Goal: Contribute content

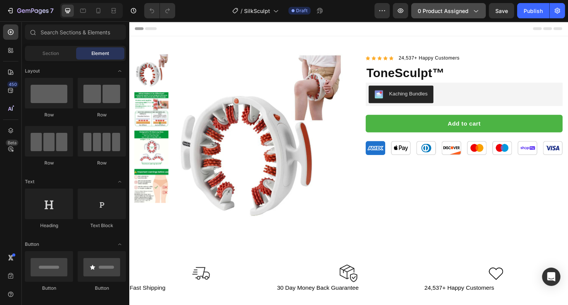
click at [445, 8] on span "0 product assigned" at bounding box center [442, 11] width 51 height 8
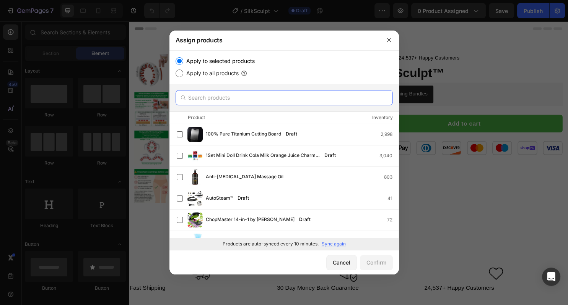
click at [218, 96] on input "text" at bounding box center [283, 97] width 217 height 15
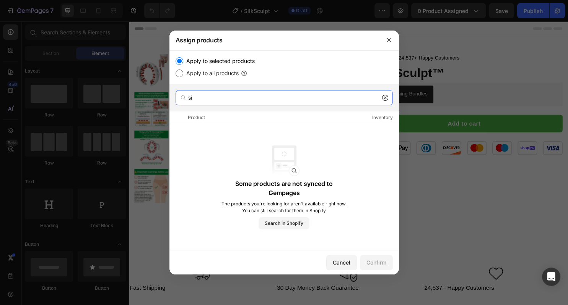
type input "s"
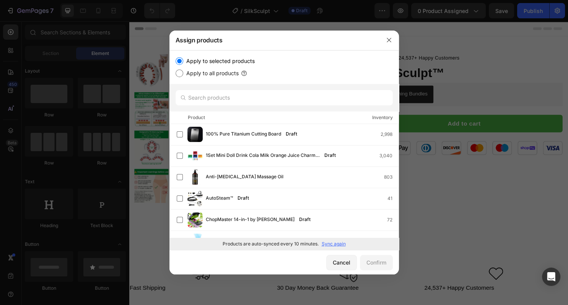
click at [339, 246] on p "Sync again" at bounding box center [333, 244] width 24 height 7
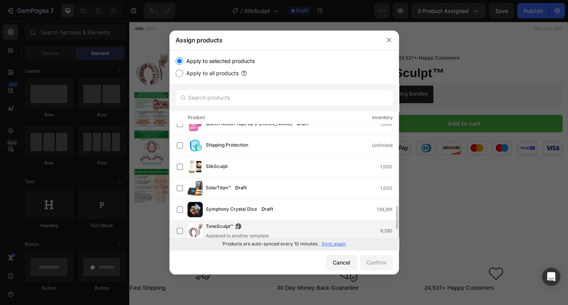
scroll to position [409, 0]
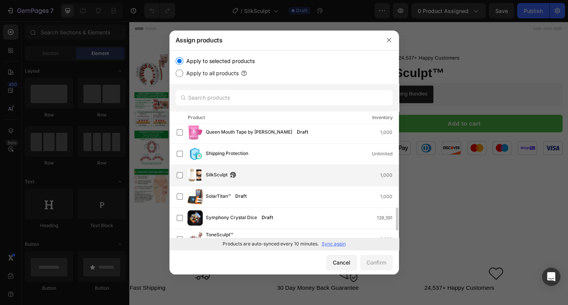
click at [219, 175] on span "SilkSculpt" at bounding box center [217, 175] width 22 height 8
click at [377, 263] on div "Confirm" at bounding box center [376, 263] width 20 height 8
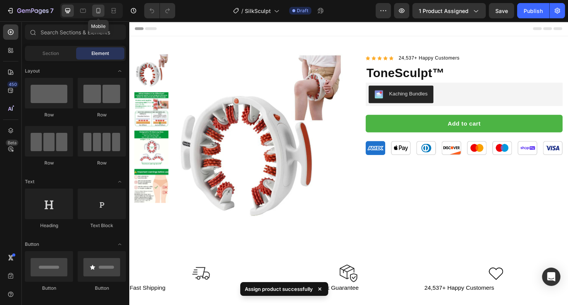
click at [96, 14] on icon at bounding box center [98, 11] width 8 height 8
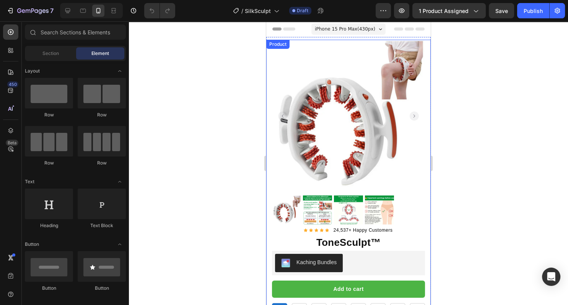
click at [268, 129] on div "Product Images Row Icon Icon Icon Icon Icon Icon List Hoz 24,537+ Happy Custome…" at bounding box center [348, 177] width 164 height 274
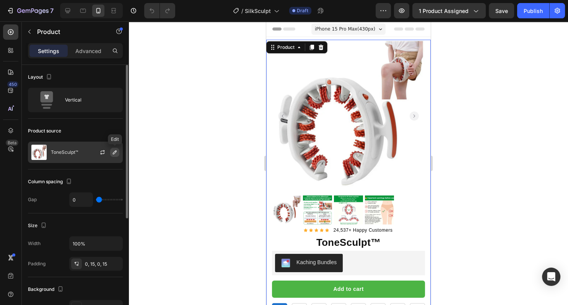
click at [114, 151] on icon "button" at bounding box center [115, 152] width 6 height 6
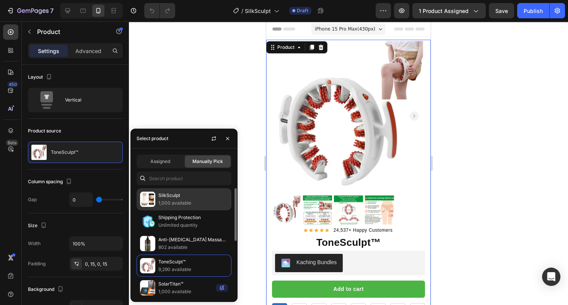
click at [182, 201] on p "1,000 available" at bounding box center [193, 204] width 70 height 8
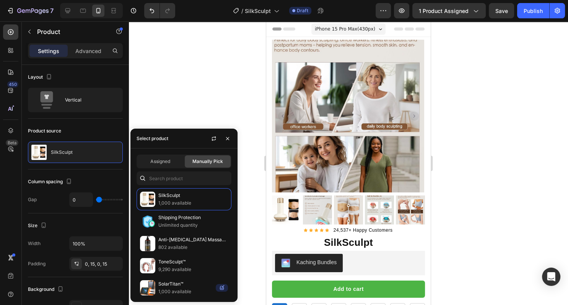
click at [507, 85] on div at bounding box center [348, 163] width 439 height 284
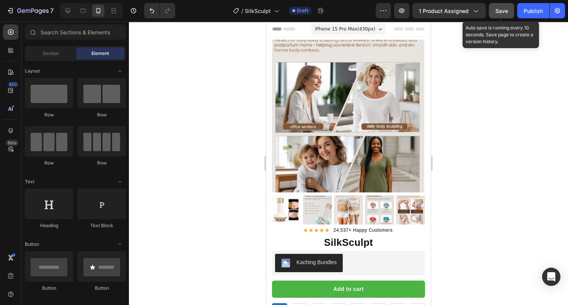
click at [493, 15] on button "Save" at bounding box center [501, 10] width 25 height 15
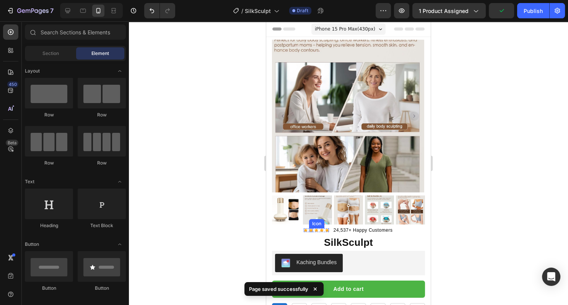
click at [312, 216] on img at bounding box center [317, 210] width 29 height 29
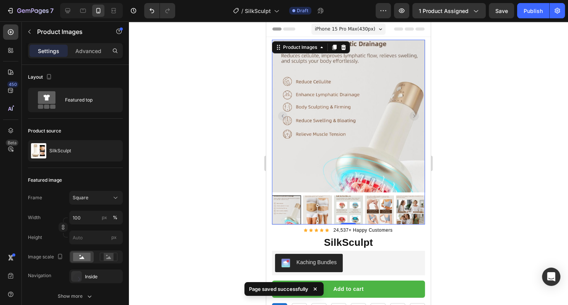
click at [324, 206] on img at bounding box center [317, 210] width 29 height 29
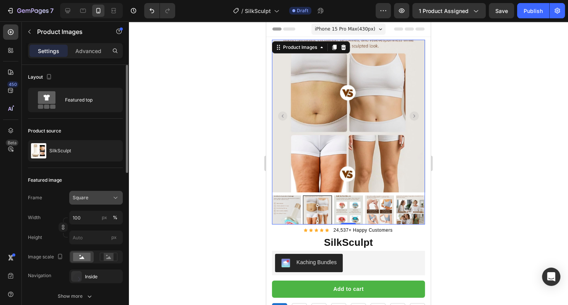
click at [72, 201] on button "Square" at bounding box center [96, 198] width 54 height 14
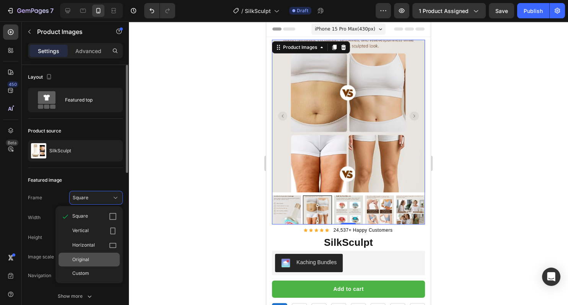
click at [87, 261] on span "Original" at bounding box center [80, 259] width 17 height 7
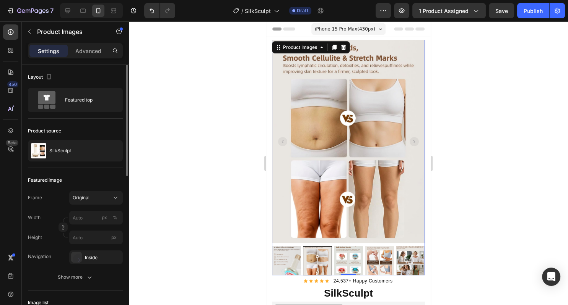
click at [204, 189] on div at bounding box center [348, 163] width 439 height 284
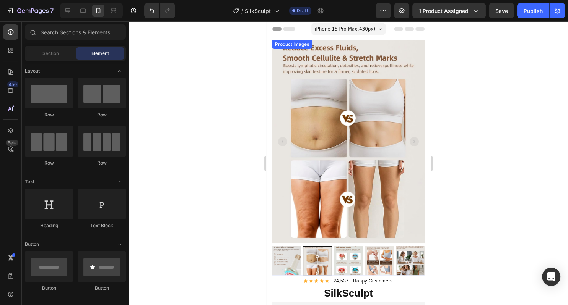
click at [286, 264] on img at bounding box center [286, 261] width 29 height 29
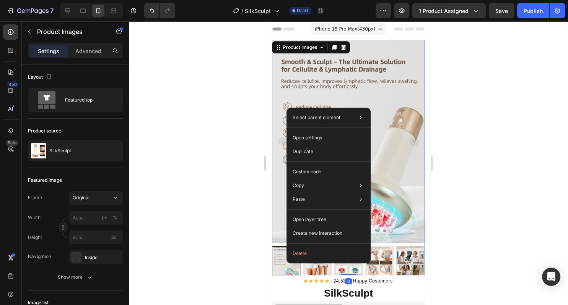
click at [282, 264] on div at bounding box center [286, 261] width 29 height 29
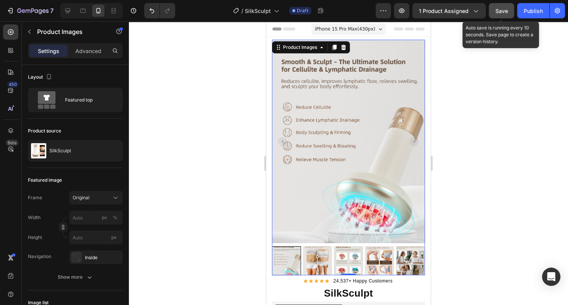
click at [508, 9] on span "Save" at bounding box center [501, 11] width 13 height 6
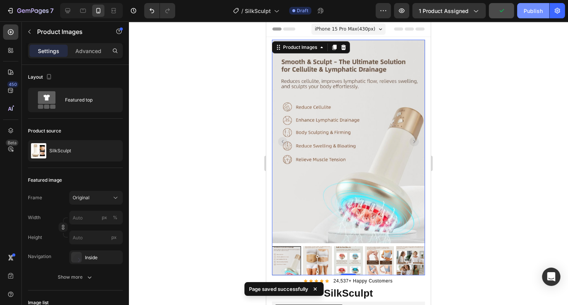
click at [532, 16] on button "Publish" at bounding box center [533, 10] width 32 height 15
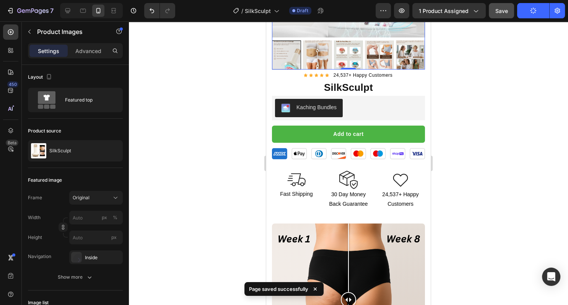
scroll to position [210, 0]
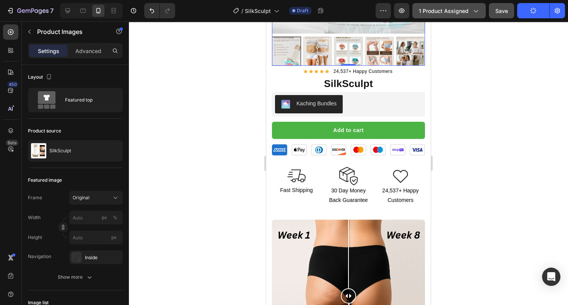
click at [433, 5] on button "1 product assigned" at bounding box center [448, 10] width 73 height 15
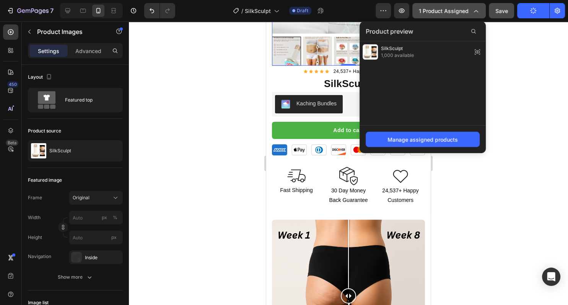
click at [433, 5] on button "1 product assigned" at bounding box center [448, 10] width 73 height 15
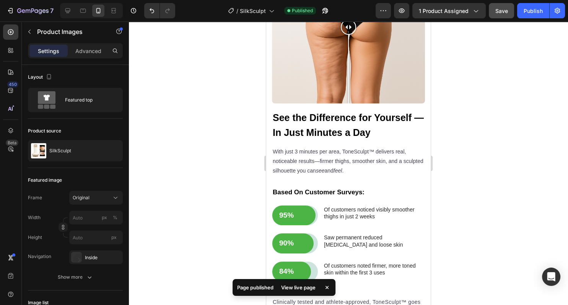
scroll to position [478, 0]
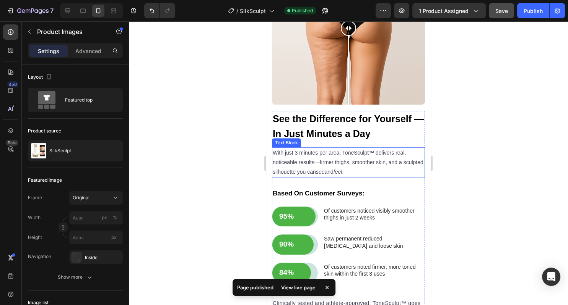
click at [357, 160] on span "With just 3 minutes per area, ToneSculpt™ delivers real, noticeable results—fir…" at bounding box center [348, 162] width 151 height 25
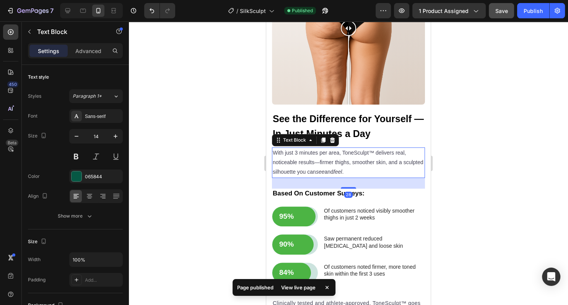
click at [374, 153] on span "With just 3 minutes per area, ToneSculpt™ delivers real, noticeable results—fir…" at bounding box center [348, 162] width 151 height 25
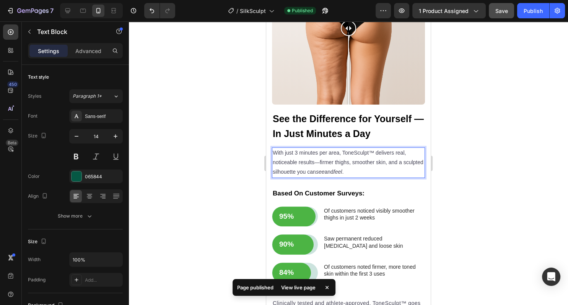
click at [374, 154] on span "With just 3 minutes per area, ToneSculpt™ delivers real, noticeable results—fir…" at bounding box center [348, 162] width 151 height 25
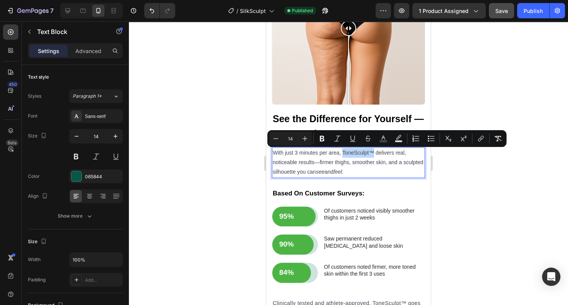
drag, startPoint x: 374, startPoint y: 154, endPoint x: 343, endPoint y: 154, distance: 31.0
click at [343, 154] on span "With just 3 minutes per area, ToneSculpt™ delivers real, noticeable results—fir…" at bounding box center [348, 162] width 151 height 25
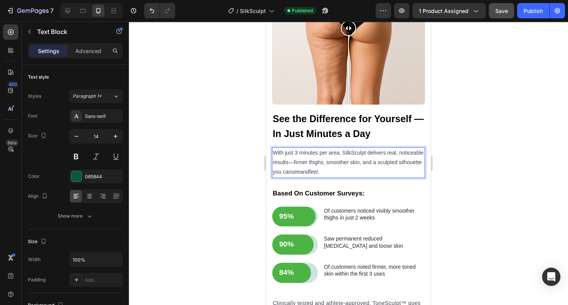
click at [471, 180] on div at bounding box center [348, 163] width 439 height 284
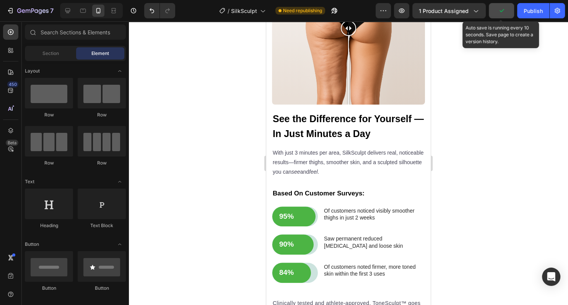
click at [506, 18] on button "button" at bounding box center [501, 10] width 25 height 15
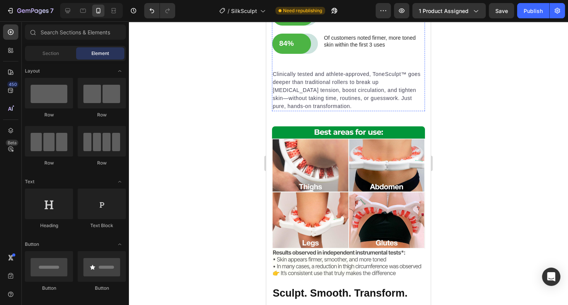
scroll to position [707, 0]
click at [398, 102] on p "Clinically tested and athlete-approved, ToneSculpt™ goes deeper than traditiona…" at bounding box center [348, 90] width 151 height 40
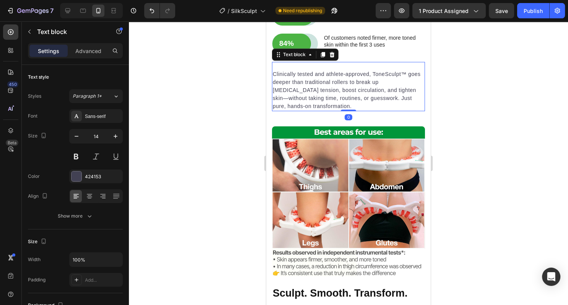
click at [374, 76] on p "Clinically tested and athlete-approved, ToneSculpt™ goes deeper than traditiona…" at bounding box center [348, 90] width 151 height 40
drag, startPoint x: 374, startPoint y: 76, endPoint x: 380, endPoint y: 75, distance: 5.4
click at [380, 75] on p "Clinically tested and athlete-approved, ToneSculpt™ goes deeper than traditiona…" at bounding box center [348, 90] width 151 height 40
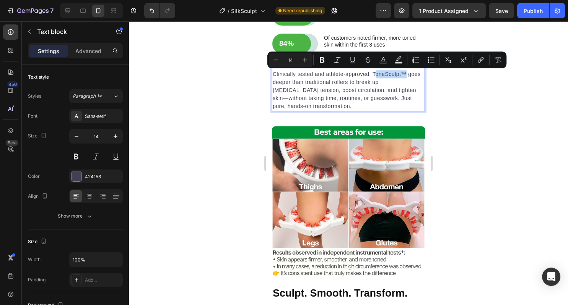
drag, startPoint x: 374, startPoint y: 75, endPoint x: 404, endPoint y: 77, distance: 30.3
click at [404, 77] on p "Clinically tested and athlete-approved, ToneSculpt™ goes deeper than traditiona…" at bounding box center [348, 90] width 151 height 40
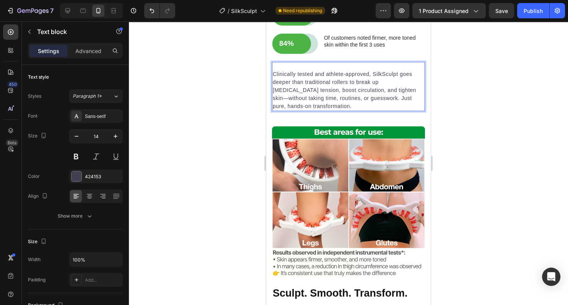
click at [446, 97] on div at bounding box center [348, 163] width 439 height 284
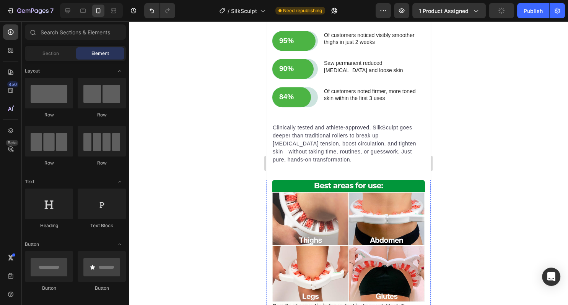
scroll to position [648, 0]
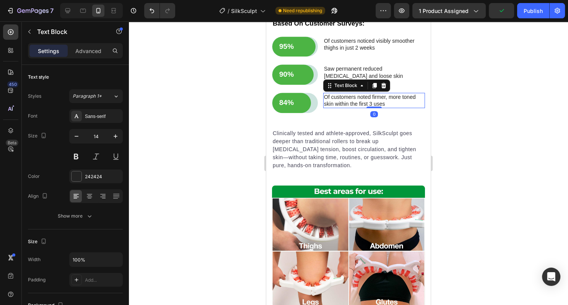
click at [356, 107] on div "Of customers noted firmer, more toned skin within the first 3 uses Text Block 0" at bounding box center [374, 103] width 102 height 20
click at [347, 151] on p "Clinically tested and athlete-approved, SilkSculpt goes deeper than traditional…" at bounding box center [348, 150] width 151 height 40
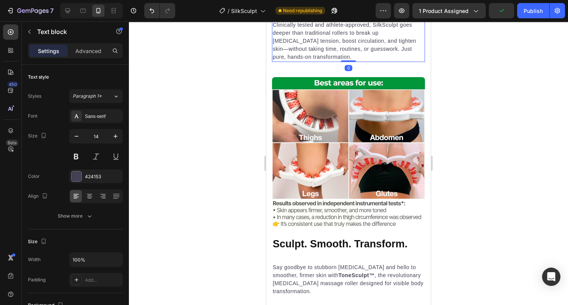
scroll to position [758, 0]
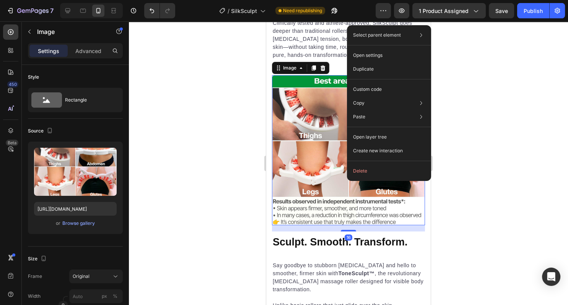
click at [190, 192] on div at bounding box center [348, 163] width 439 height 284
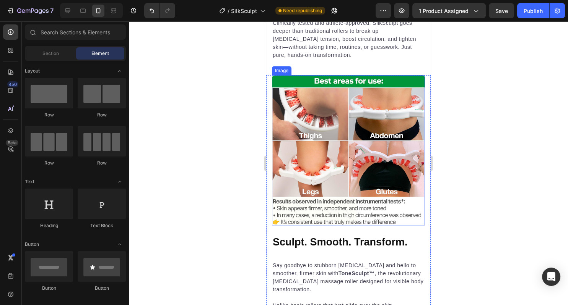
click at [317, 172] on img at bounding box center [348, 150] width 153 height 151
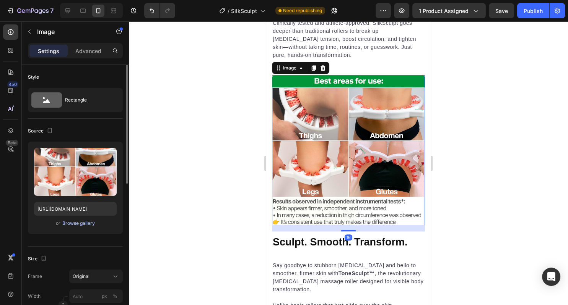
click at [85, 222] on div "Browse gallery" at bounding box center [78, 223] width 32 height 7
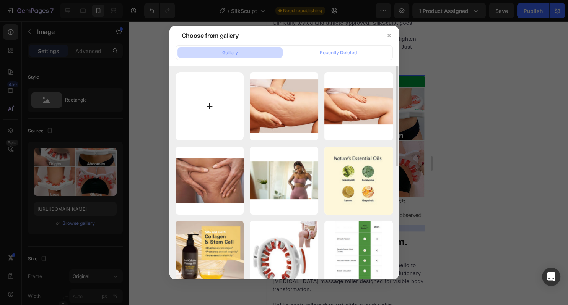
click at [224, 130] on input "file" at bounding box center [209, 106] width 68 height 68
click at [224, 120] on input "file" at bounding box center [209, 106] width 68 height 68
type input "C:\fakepath\61MtziA24NL._SL1500_.jpg"
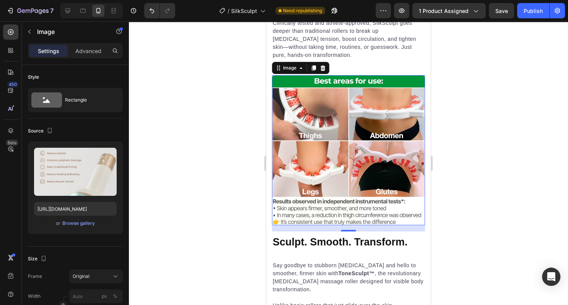
type input "[URL][DOMAIN_NAME]"
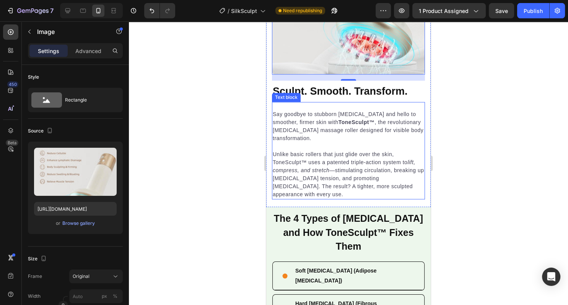
scroll to position [963, 0]
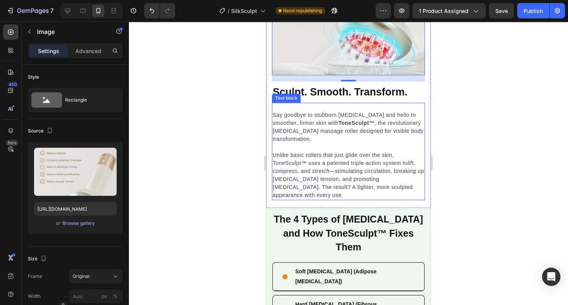
click at [300, 185] on p "Unlike basic rollers that just glide over the skin, ToneSculpt™ uses a patented…" at bounding box center [348, 175] width 151 height 48
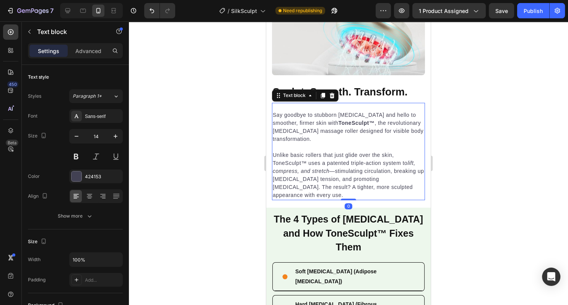
click at [291, 188] on p "Unlike basic rollers that just glide over the skin, ToneSculpt™ uses a patented…" at bounding box center [348, 175] width 151 height 48
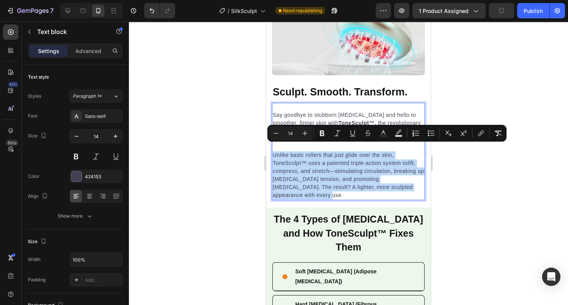
drag, startPoint x: 291, startPoint y: 188, endPoint x: 287, endPoint y: 177, distance: 10.8
click at [287, 177] on p "Unlike basic rollers that just glide over the skin, ToneSculpt™ uses a patented…" at bounding box center [348, 175] width 151 height 48
click at [287, 186] on p "Unlike basic rollers that just glide over the skin, ToneSculpt™ uses a patented…" at bounding box center [348, 175] width 151 height 48
drag, startPoint x: 287, startPoint y: 186, endPoint x: 275, endPoint y: 129, distance: 58.3
click at [292, 189] on p "Unlike basic rollers that just glide over the skin, ToneSculpt™ uses a patented…" at bounding box center [348, 175] width 151 height 48
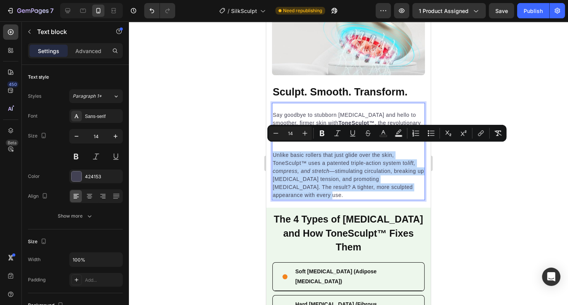
drag, startPoint x: 292, startPoint y: 189, endPoint x: 276, endPoint y: 123, distance: 68.1
click at [276, 123] on div "Say goodbye to stubborn [MEDICAL_DATA] and hello to smoother, firmer skin with …" at bounding box center [348, 155] width 153 height 90
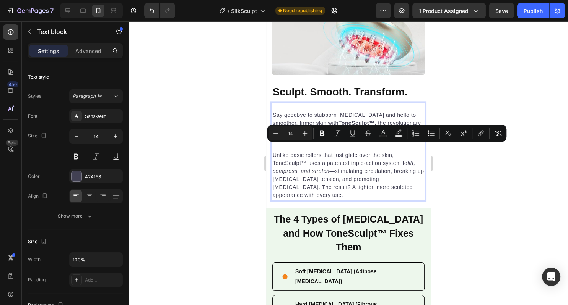
click at [275, 118] on p "Say goodbye to stubborn [MEDICAL_DATA] and hello to smoother, firmer skin with …" at bounding box center [348, 127] width 151 height 32
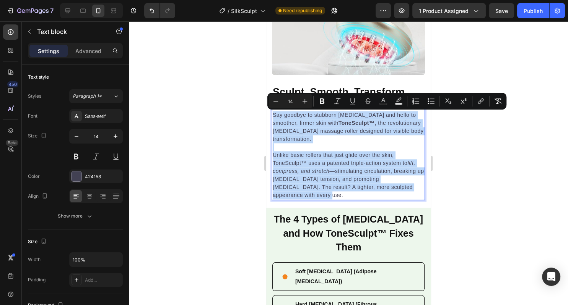
drag, startPoint x: 273, startPoint y: 116, endPoint x: 321, endPoint y: 193, distance: 90.7
click at [321, 193] on div "Say goodbye to stubborn [MEDICAL_DATA] and hello to smoother, firmer skin with …" at bounding box center [348, 155] width 153 height 90
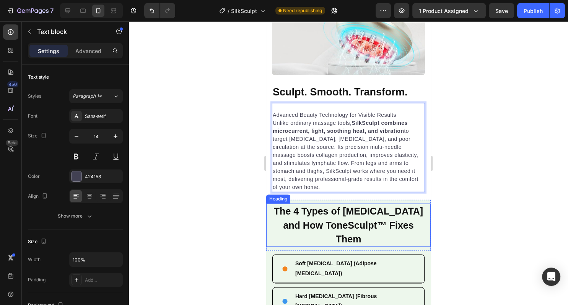
scroll to position [1046, 0]
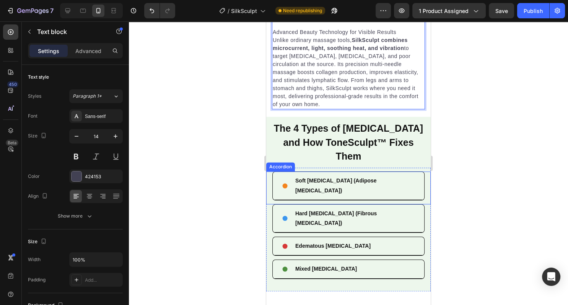
click at [403, 175] on div "Soft [MEDICAL_DATA] (Adipose [MEDICAL_DATA])" at bounding box center [354, 185] width 121 height 21
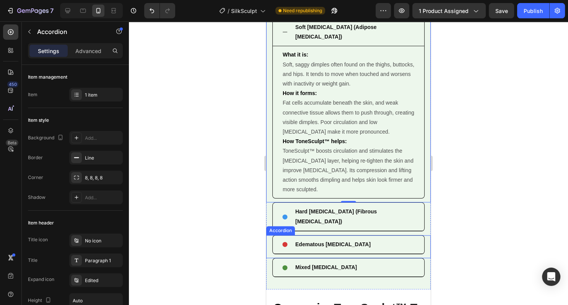
scroll to position [972, 0]
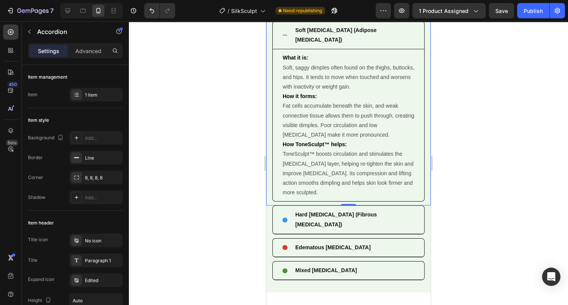
click at [383, 31] on div "Soft [MEDICAL_DATA] (Adipose [MEDICAL_DATA])" at bounding box center [354, 34] width 121 height 21
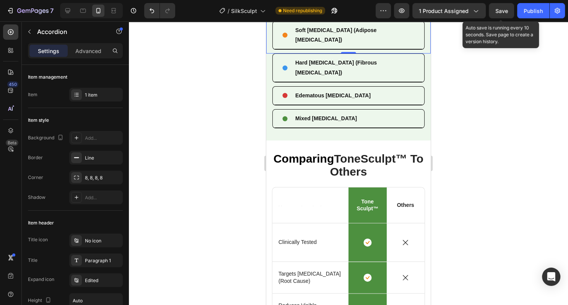
click at [501, 12] on span "Save" at bounding box center [501, 11] width 13 height 6
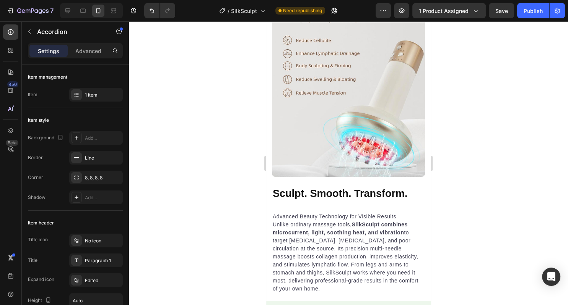
scroll to position [849, 0]
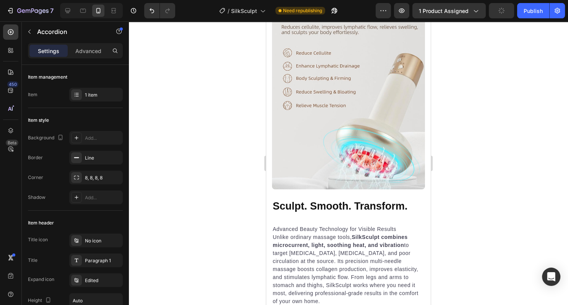
scroll to position [916, 0]
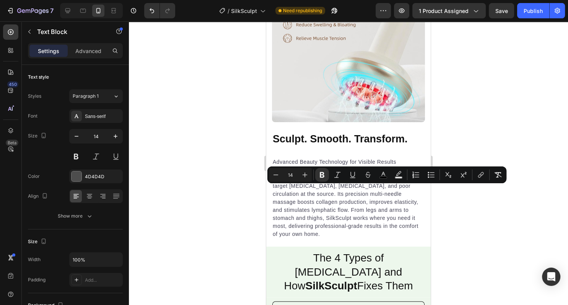
drag, startPoint x: 307, startPoint y: 237, endPoint x: 291, endPoint y: 134, distance: 104.5
drag, startPoint x: 310, startPoint y: 239, endPoint x: 288, endPoint y: 140, distance: 102.2
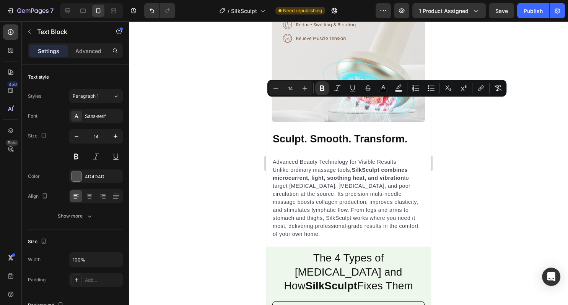
drag, startPoint x: 283, startPoint y: 102, endPoint x: 324, endPoint y: 245, distance: 149.1
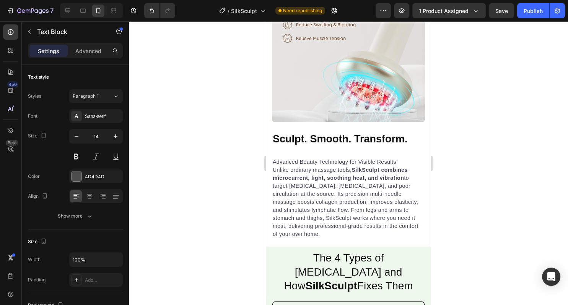
drag, startPoint x: 367, startPoint y: 102, endPoint x: 277, endPoint y: 101, distance: 90.6
click at [228, 178] on div at bounding box center [348, 163] width 439 height 284
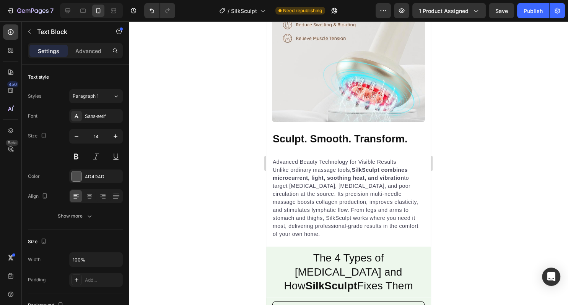
click at [453, 79] on div at bounding box center [348, 163] width 439 height 284
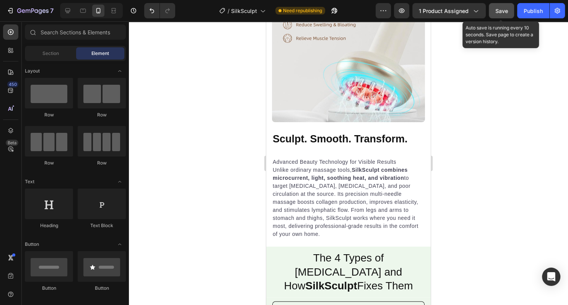
click at [503, 5] on button "Save" at bounding box center [501, 10] width 25 height 15
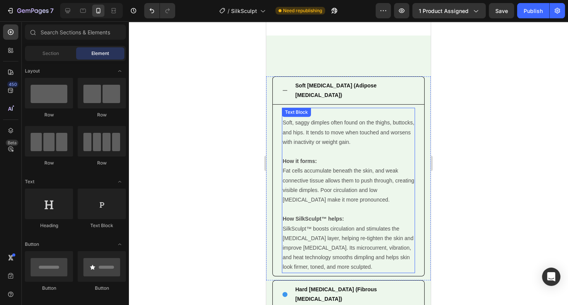
scroll to position [936, 0]
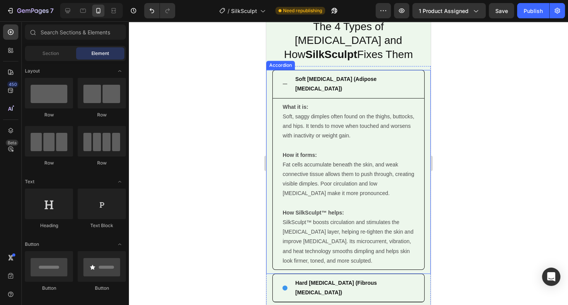
click at [386, 73] on div "Soft [MEDICAL_DATA] (Adipose [MEDICAL_DATA])" at bounding box center [354, 83] width 121 height 21
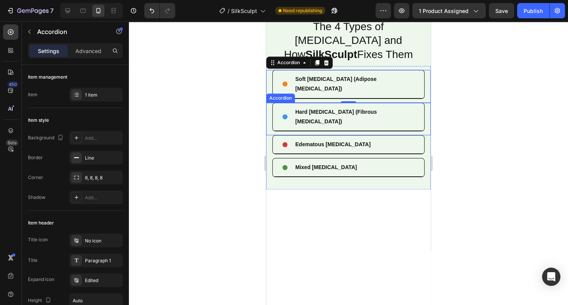
click at [389, 106] on div "Hard [MEDICAL_DATA] (Fibrous [MEDICAL_DATA])" at bounding box center [354, 116] width 121 height 21
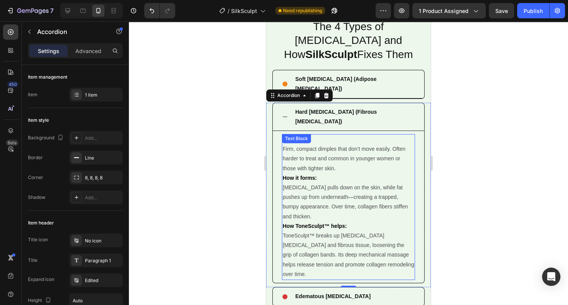
click at [325, 178] on p "How it forms: [MEDICAL_DATA] pulls down on the skin, while fat pushes up from u…" at bounding box center [347, 198] width 131 height 48
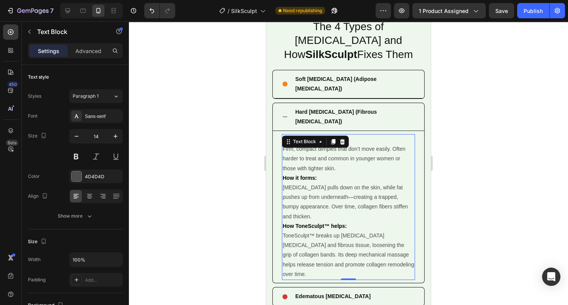
click at [379, 231] on p "How ToneSculpt™ helps: ToneSculpt™ breaks up [MEDICAL_DATA] [MEDICAL_DATA] and …" at bounding box center [347, 251] width 131 height 58
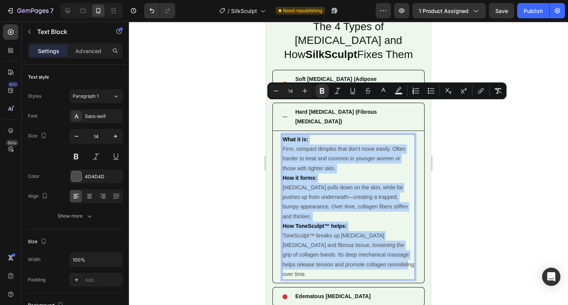
drag, startPoint x: 379, startPoint y: 231, endPoint x: 279, endPoint y: 104, distance: 161.7
click at [282, 134] on div "What it is: Firm, compact dimples that don’t move easily. Often harder to treat…" at bounding box center [348, 207] width 133 height 146
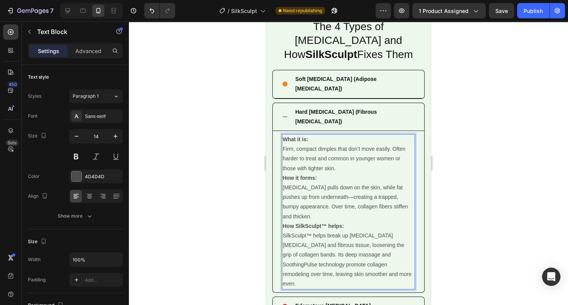
click at [344, 135] on p "What it is: Firm, compact dimples that don’t move easily. Often harder to treat…" at bounding box center [347, 154] width 131 height 39
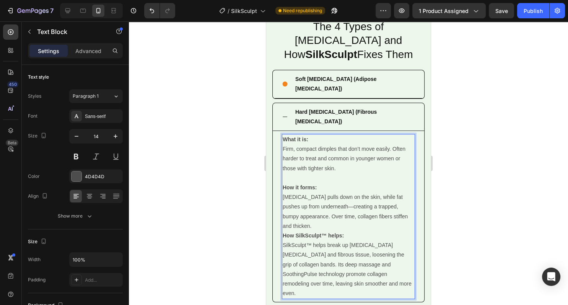
click at [340, 191] on p "How it forms: [MEDICAL_DATA] pulls down on the skin, while fat pushes up from u…" at bounding box center [347, 207] width 131 height 48
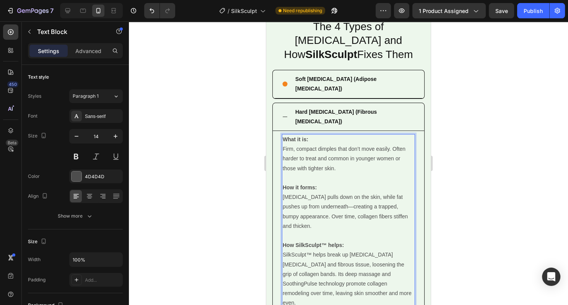
click at [217, 201] on div at bounding box center [348, 163] width 439 height 284
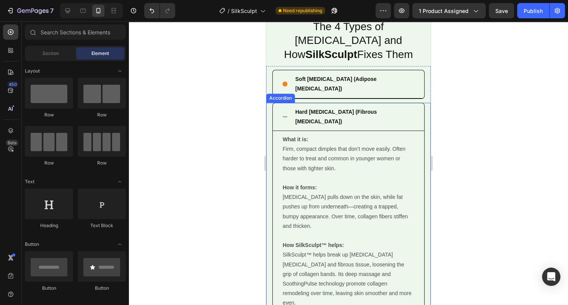
click at [339, 109] on strong "Hard [MEDICAL_DATA] (Fibrous [MEDICAL_DATA])" at bounding box center [335, 117] width 81 height 16
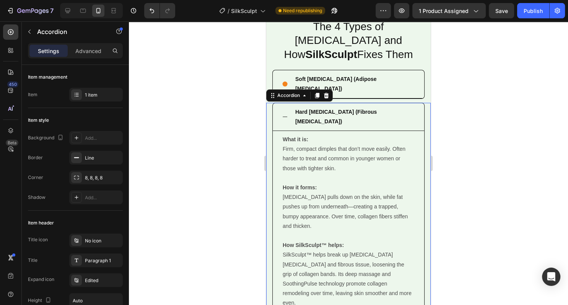
click at [282, 114] on icon at bounding box center [285, 117] width 6 height 6
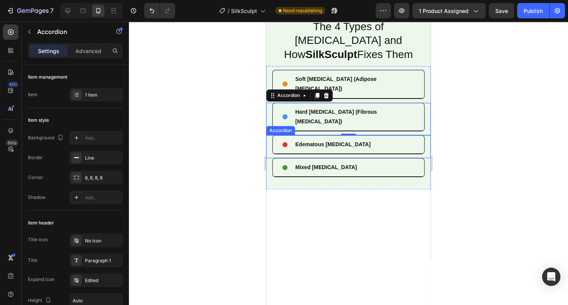
click at [359, 139] on div "Edematous [MEDICAL_DATA]" at bounding box center [354, 145] width 121 height 12
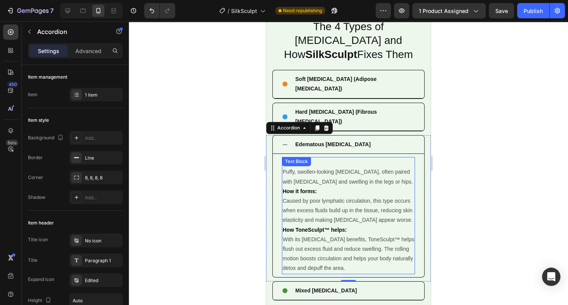
click at [333, 226] on p "How ToneSculpt™ helps: With its [MEDICAL_DATA] benefits, ToneSculpt™ helps flus…" at bounding box center [347, 250] width 131 height 48
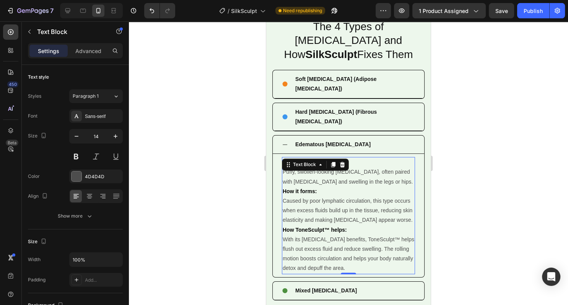
click at [372, 235] on p "How ToneSculpt™ helps: With its [MEDICAL_DATA] benefits, ToneSculpt™ helps flus…" at bounding box center [347, 250] width 131 height 48
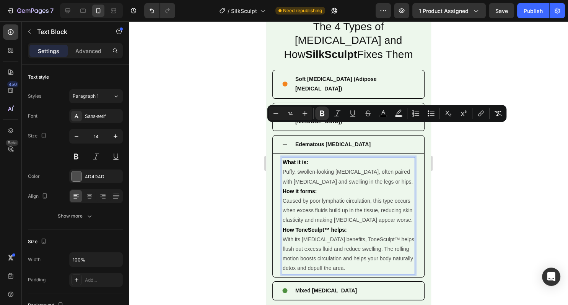
drag, startPoint x: 367, startPoint y: 233, endPoint x: 280, endPoint y: 128, distance: 136.8
click at [282, 157] on div "What it is: Puffy, swollen-looking [MEDICAL_DATA], often paired with [MEDICAL_D…" at bounding box center [348, 215] width 133 height 117
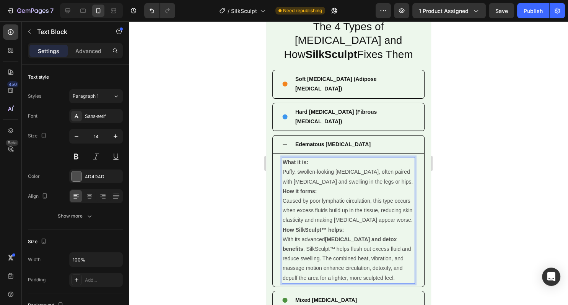
click at [393, 158] on p "What it is: Puffy, swollen-looking [MEDICAL_DATA], often paired with [MEDICAL_D…" at bounding box center [347, 172] width 131 height 29
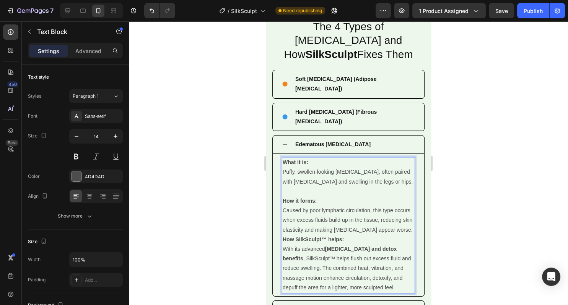
click at [400, 200] on p "How it forms: Caused by poor lymphatic circulation, this type occurs when exces…" at bounding box center [347, 215] width 131 height 39
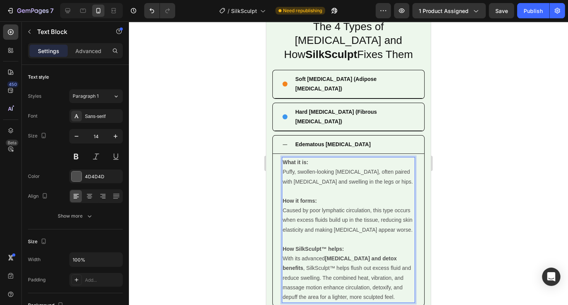
scroll to position [1039, 0]
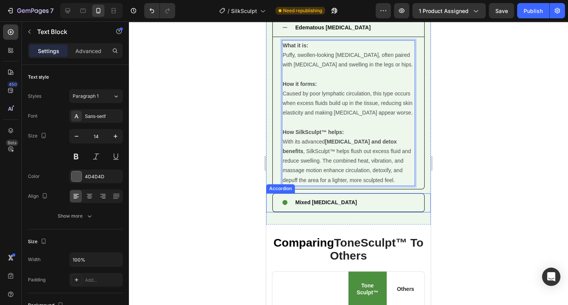
click at [341, 197] on div "Mixed [MEDICAL_DATA]" at bounding box center [354, 203] width 121 height 12
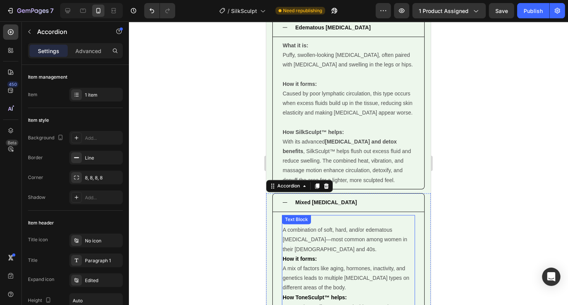
scroll to position [1151, 0]
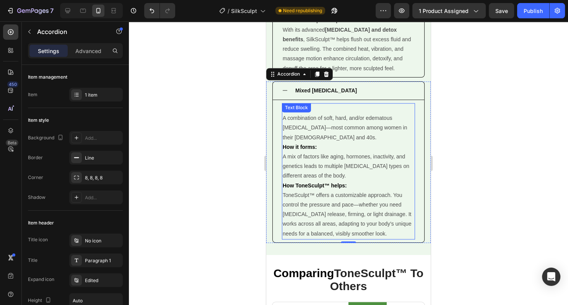
click at [374, 204] on p "How ToneSculpt™ helps: ToneSculpt™ offers a customizable approach. You control …" at bounding box center [347, 210] width 131 height 58
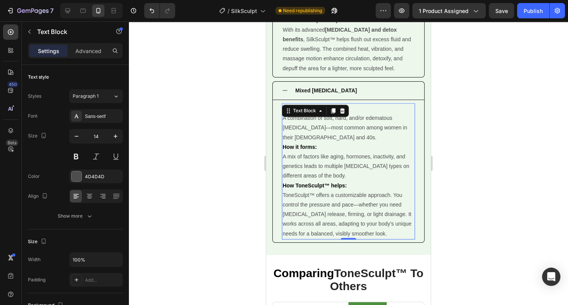
click at [374, 204] on p "How ToneSculpt™ helps: ToneSculpt™ offers a customizable approach. You control …" at bounding box center [347, 210] width 131 height 58
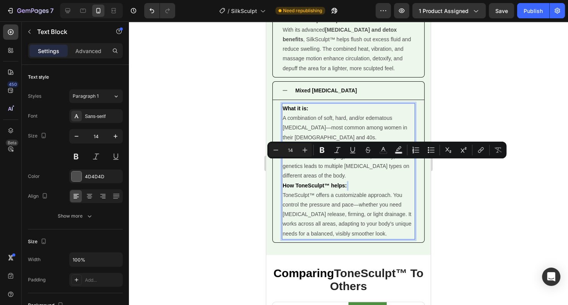
click at [374, 204] on p "How ToneSculpt™ helps: ToneSculpt™ offers a customizable approach. You control …" at bounding box center [347, 210] width 131 height 58
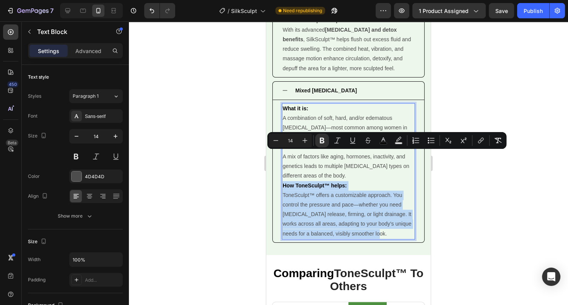
drag, startPoint x: 374, startPoint y: 204, endPoint x: 299, endPoint y: 108, distance: 121.7
click at [299, 108] on div "What it is: A combination of soft, hard, and/or edematous [MEDICAL_DATA]—most c…" at bounding box center [348, 171] width 133 height 136
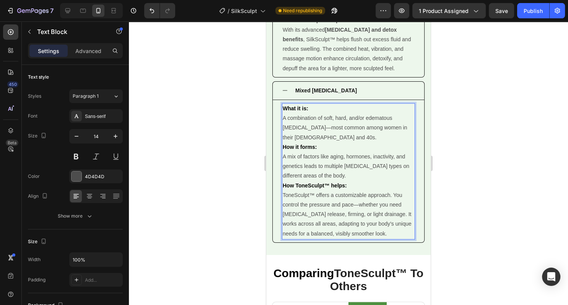
click at [284, 106] on strong "What it is:" at bounding box center [295, 109] width 26 height 6
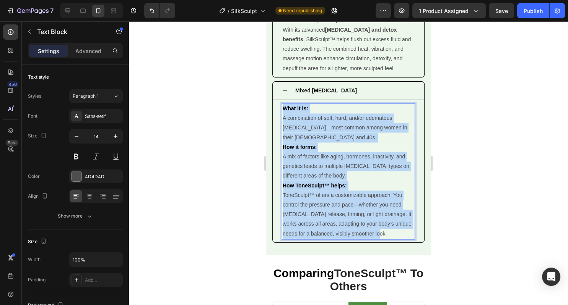
drag, startPoint x: 284, startPoint y: 89, endPoint x: 377, endPoint y: 205, distance: 149.0
click at [377, 205] on div "What it is: A combination of soft, hard, and/or edematous [MEDICAL_DATA]—most c…" at bounding box center [348, 171] width 133 height 136
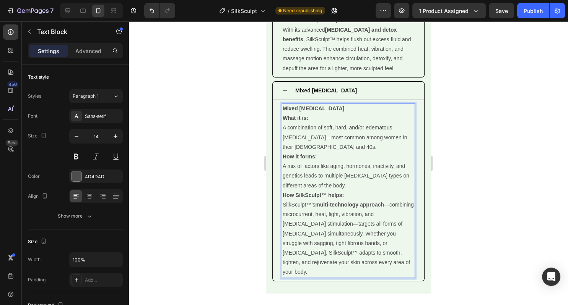
click at [328, 114] on p "What it is: A combination of soft, hard, and/or edematous [MEDICAL_DATA]—most c…" at bounding box center [347, 133] width 131 height 39
drag, startPoint x: 327, startPoint y: 88, endPoint x: 284, endPoint y: 84, distance: 43.4
click at [284, 104] on p "Mixed [MEDICAL_DATA]" at bounding box center [347, 109] width 131 height 10
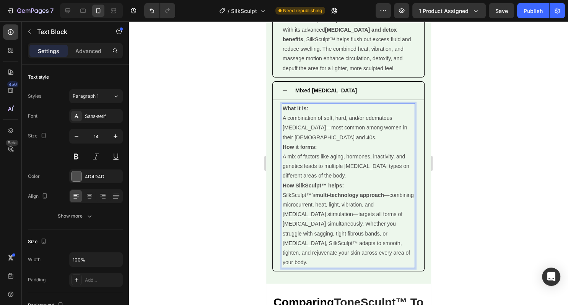
click at [409, 108] on p "What it is: A combination of soft, hard, and/or edematous [MEDICAL_DATA]—most c…" at bounding box center [347, 123] width 131 height 39
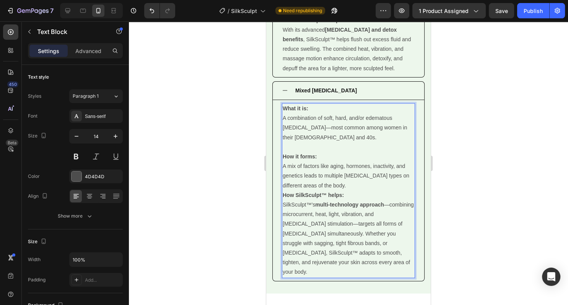
click at [376, 154] on p "How it forms: A mix of factors like aging, hormones, inactivity, and genetics l…" at bounding box center [347, 171] width 131 height 39
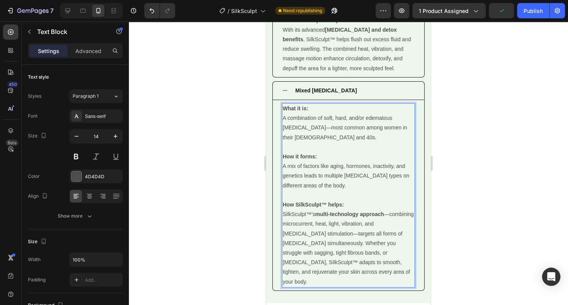
click at [470, 141] on div at bounding box center [348, 163] width 439 height 284
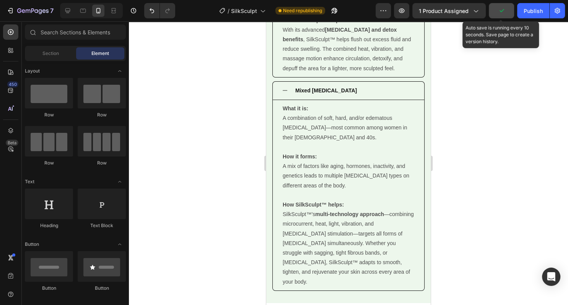
click at [497, 12] on button "button" at bounding box center [501, 10] width 25 height 15
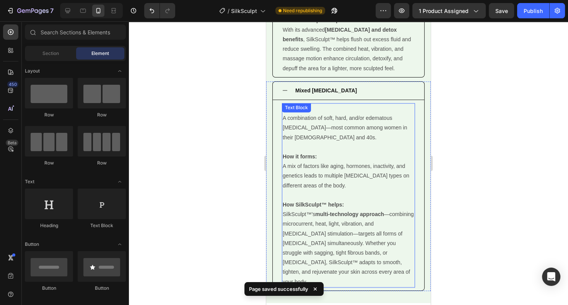
scroll to position [1083, 0]
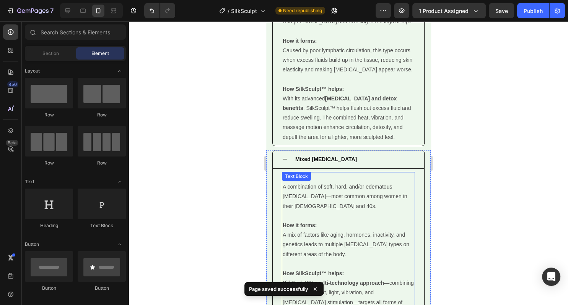
click at [352, 154] on div "Mixed [MEDICAL_DATA]" at bounding box center [354, 160] width 121 height 12
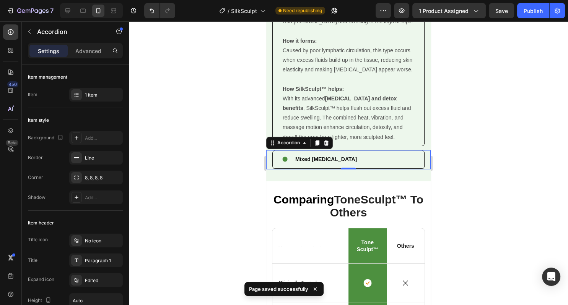
scroll to position [977, 0]
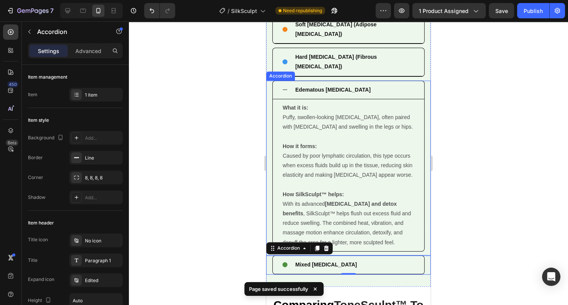
click at [359, 84] on div "Edematous [MEDICAL_DATA]" at bounding box center [354, 90] width 121 height 12
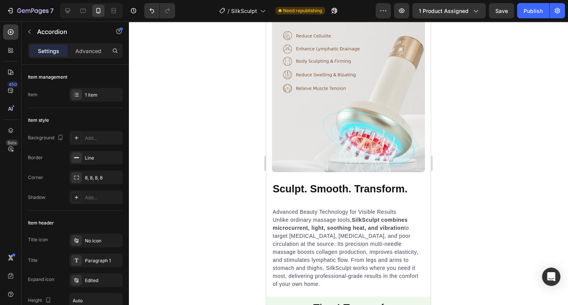
scroll to position [864, 0]
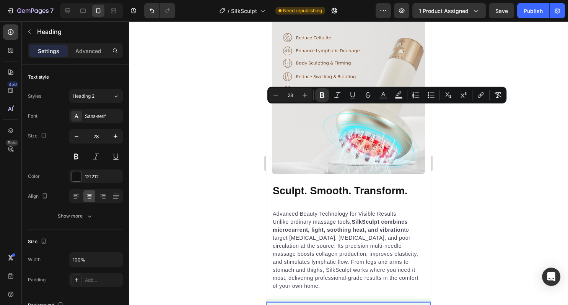
drag, startPoint x: 357, startPoint y: 113, endPoint x: 308, endPoint y: 112, distance: 49.7
copy strong "SilkSculpt"
click at [483, 148] on div at bounding box center [348, 163] width 439 height 284
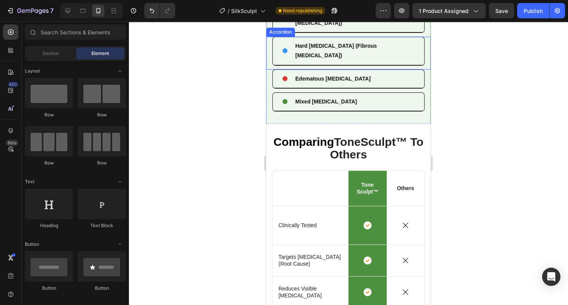
scroll to position [989, 0]
click at [373, 181] on strong "Tone Sculpt™" at bounding box center [367, 187] width 22 height 13
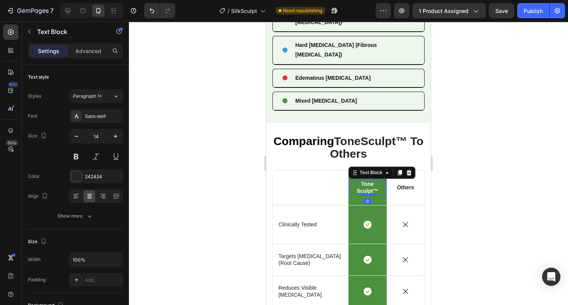
click at [372, 181] on strong "Tone Sculpt™" at bounding box center [367, 187] width 22 height 13
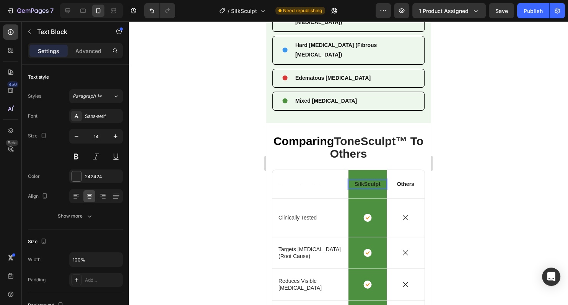
click at [212, 160] on div at bounding box center [348, 163] width 439 height 284
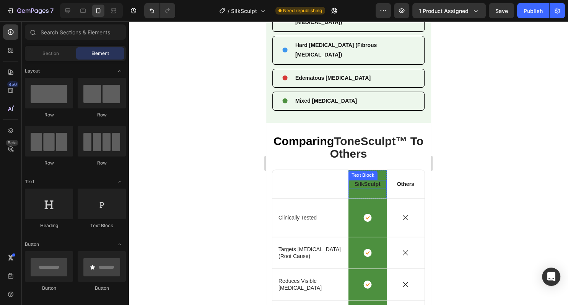
click at [370, 181] on strong "SilkSculpt" at bounding box center [367, 184] width 26 height 6
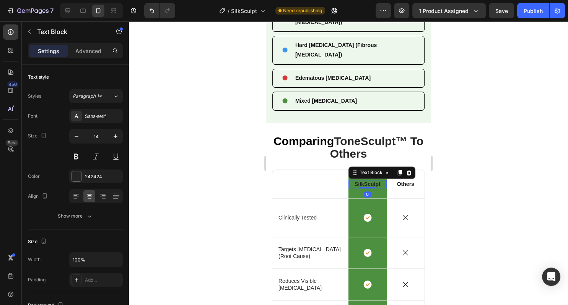
click at [370, 181] on strong "SilkSculpt" at bounding box center [367, 184] width 26 height 6
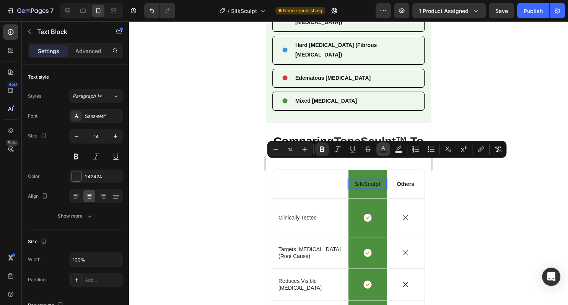
click at [381, 149] on icon "Editor contextual toolbar" at bounding box center [383, 150] width 8 height 8
type input "242424"
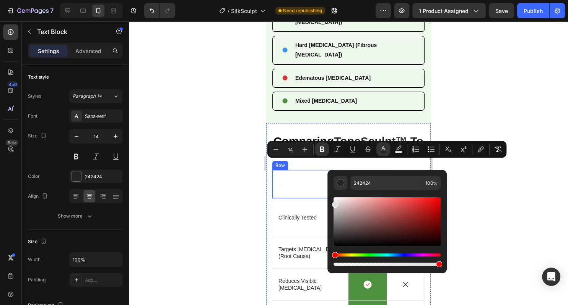
type input "E0E0E0"
drag, startPoint x: 605, startPoint y: 262, endPoint x: 315, endPoint y: 175, distance: 302.8
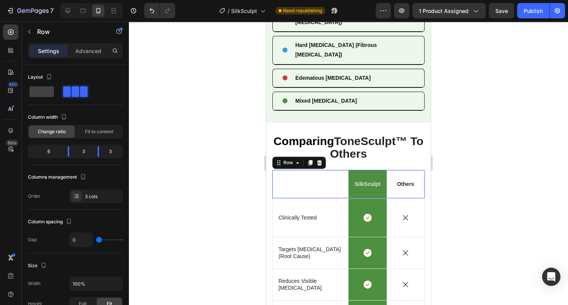
click at [315, 175] on div "Comparing ToneSculpt™ To Others Heading Row Text Block SilkSculpt Text Block Ro…" at bounding box center [348, 278] width 153 height 287
click at [208, 183] on div at bounding box center [348, 163] width 439 height 284
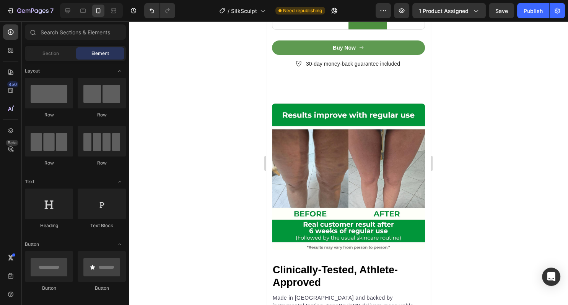
scroll to position [1513, 0]
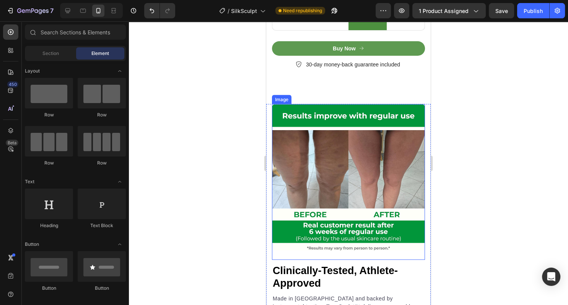
click at [333, 168] on img at bounding box center [348, 177] width 153 height 146
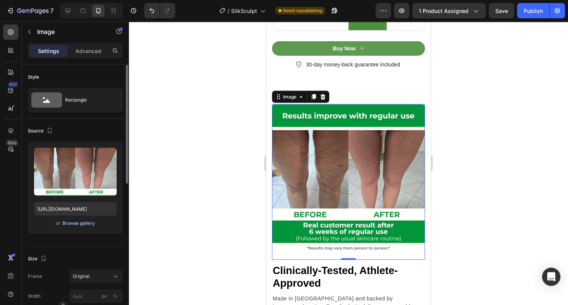
click at [79, 222] on div "Browse gallery" at bounding box center [78, 223] width 32 height 7
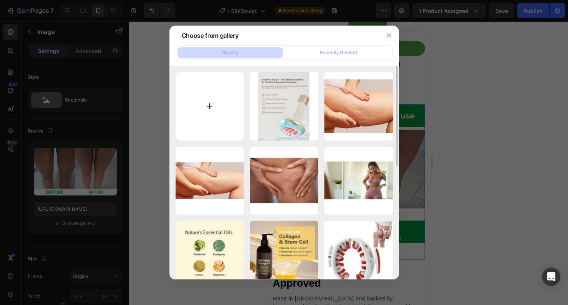
click at [230, 112] on input "file" at bounding box center [209, 106] width 68 height 68
type input "C:\fakepath\61J8Uwky4vL._SL1500_.jpg"
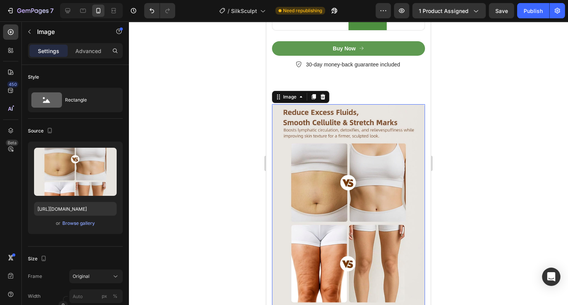
type input "[URL][DOMAIN_NAME]"
click at [220, 161] on div at bounding box center [348, 163] width 439 height 284
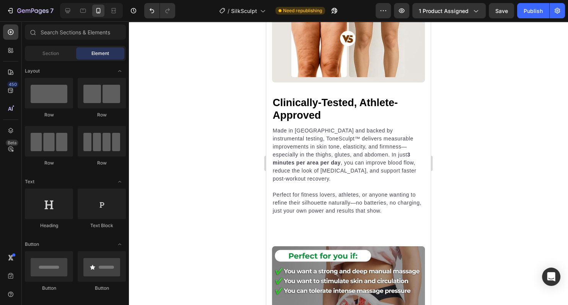
scroll to position [1737, 0]
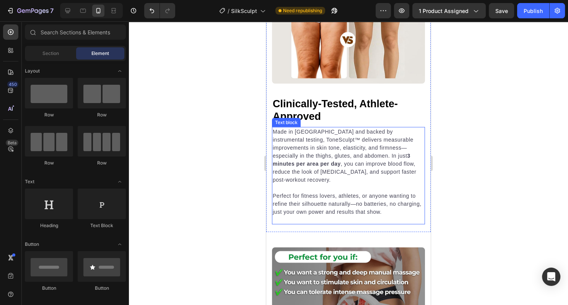
click at [375, 212] on div "Made in [GEOGRAPHIC_DATA] and backed by instrumental testing, ToneSculpt™ deliv…" at bounding box center [348, 175] width 153 height 97
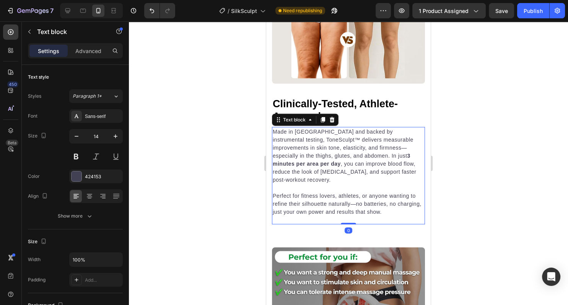
click at [382, 202] on p "Perfect for fitness lovers, athletes, or anyone wanting to refine their silhoue…" at bounding box center [348, 204] width 151 height 24
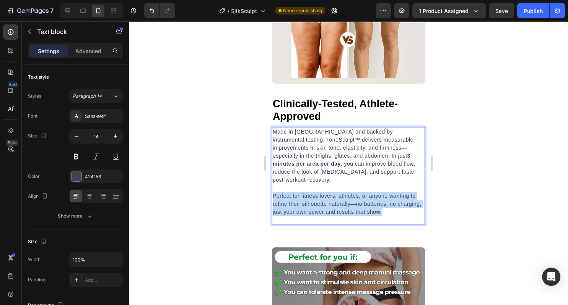
click at [382, 202] on p "Perfect for fitness lovers, athletes, or anyone wanting to refine their silhoue…" at bounding box center [348, 204] width 151 height 24
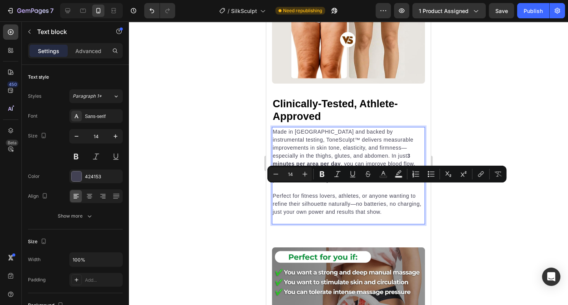
click at [383, 204] on p "Perfect for fitness lovers, athletes, or anyone wanting to refine their silhoue…" at bounding box center [348, 204] width 151 height 24
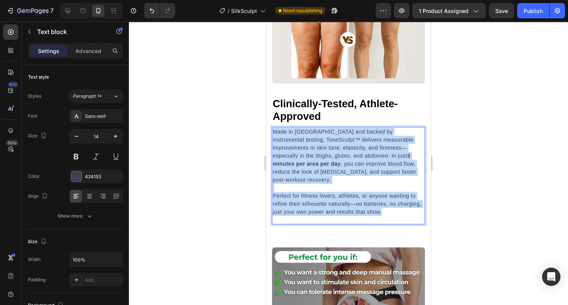
drag, startPoint x: 382, startPoint y: 204, endPoint x: 271, endPoint y: 133, distance: 132.5
click at [272, 133] on div "Made in [GEOGRAPHIC_DATA] and backed by instrumental testing, ToneSculpt™ deliv…" at bounding box center [348, 172] width 153 height 90
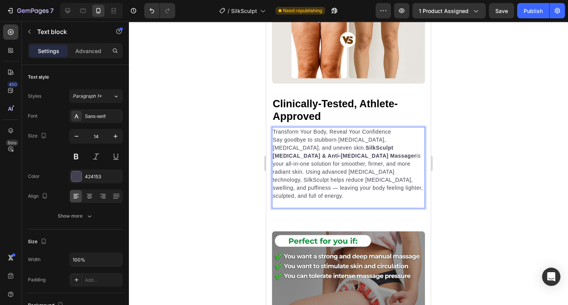
click at [218, 159] on div at bounding box center [348, 163] width 439 height 284
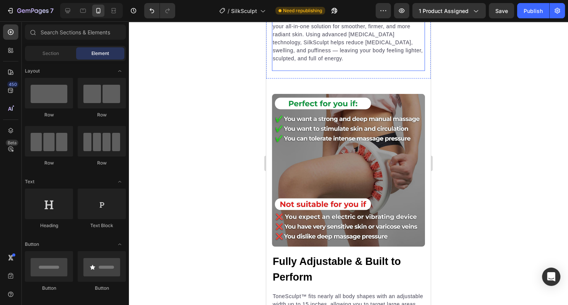
scroll to position [1899, 0]
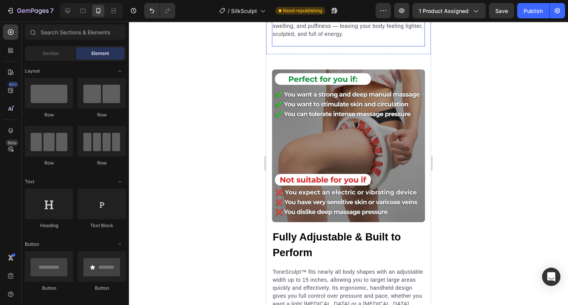
click at [362, 148] on img at bounding box center [348, 146] width 153 height 153
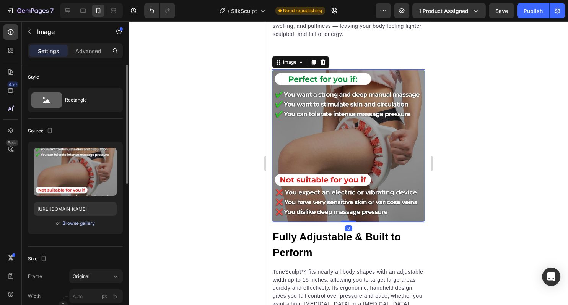
click at [80, 224] on div "Browse gallery" at bounding box center [78, 223] width 32 height 7
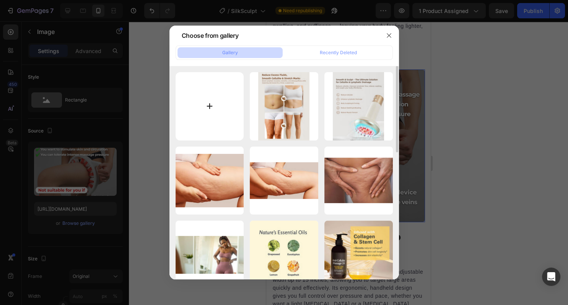
click at [228, 125] on input "file" at bounding box center [209, 106] width 68 height 68
type input "C:\fakepath\7131qh7OpXL._SL1500_.jpg"
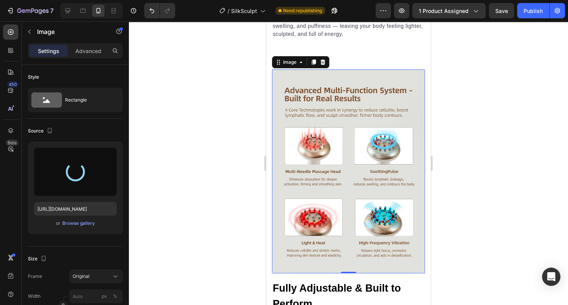
type input "[URL][DOMAIN_NAME]"
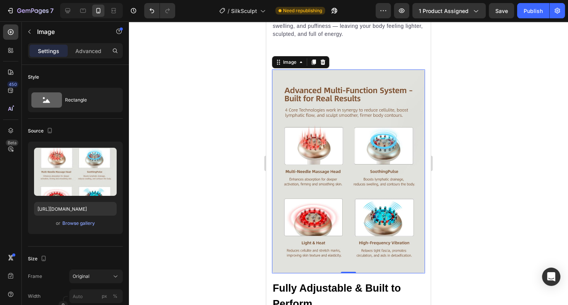
click at [204, 128] on div at bounding box center [348, 163] width 439 height 284
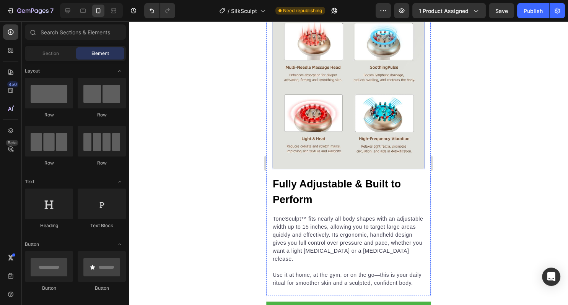
scroll to position [2062, 0]
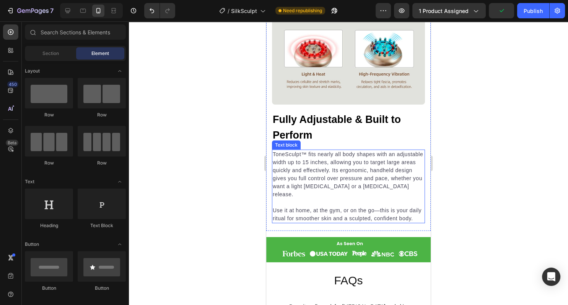
click at [323, 178] on p "ToneSculpt™ fits nearly all body shapes with an adjustable width up to 15 inche…" at bounding box center [348, 175] width 151 height 48
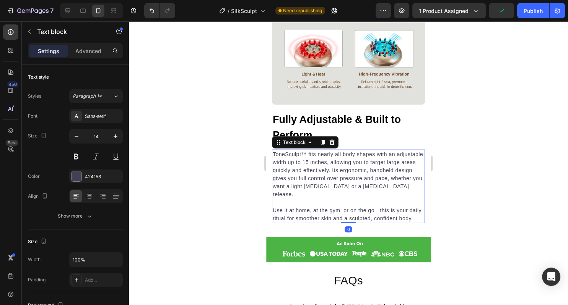
click at [417, 211] on p "Use it at home, at the gym, or on the go—this is your daily ritual for smoother…" at bounding box center [348, 215] width 151 height 16
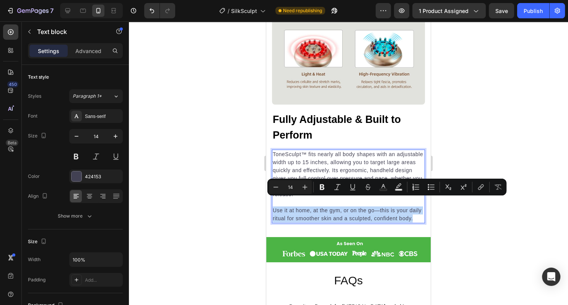
click at [417, 211] on p "Use it at home, at the gym, or on the go—this is your daily ritual for smoother…" at bounding box center [348, 215] width 151 height 16
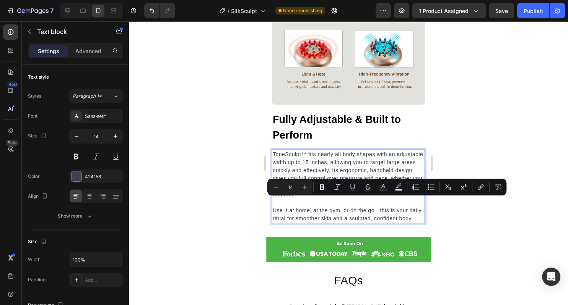
click at [417, 210] on p "Use it at home, at the gym, or on the go—this is your daily ritual for smoother…" at bounding box center [348, 215] width 151 height 16
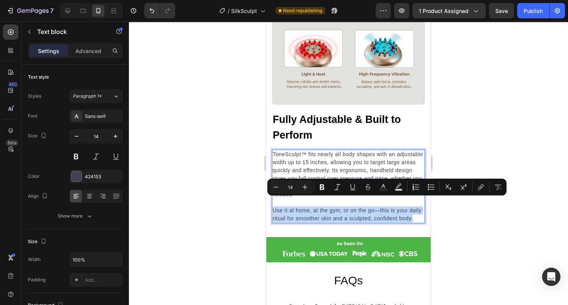
drag, startPoint x: 417, startPoint y: 210, endPoint x: 293, endPoint y: 159, distance: 134.0
click at [293, 159] on div "ToneSculpt™ fits nearly all body shapes with an adjustable width up to 15 inche…" at bounding box center [348, 187] width 153 height 74
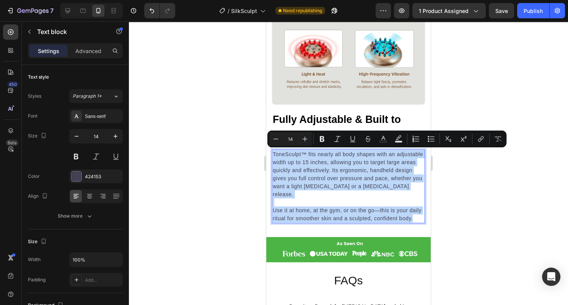
drag, startPoint x: 274, startPoint y: 153, endPoint x: 417, endPoint y: 215, distance: 155.6
click at [417, 215] on div "ToneSculpt™ fits nearly all body shapes with an adjustable width up to 15 inche…" at bounding box center [348, 187] width 153 height 74
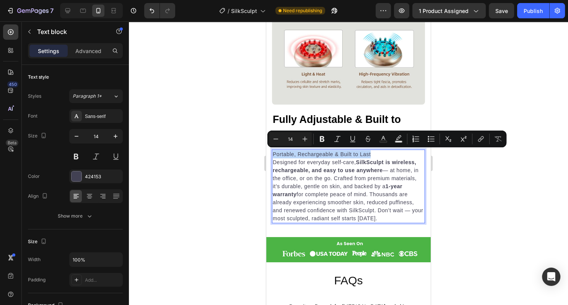
drag, startPoint x: 380, startPoint y: 155, endPoint x: 255, endPoint y: 142, distance: 124.9
click at [272, 150] on div "Portable, Rechargeable & Built to Last Designed for everyday self-care, SilkScu…" at bounding box center [348, 187] width 153 height 74
copy p "Portable, Rechargeable & Built to Last"
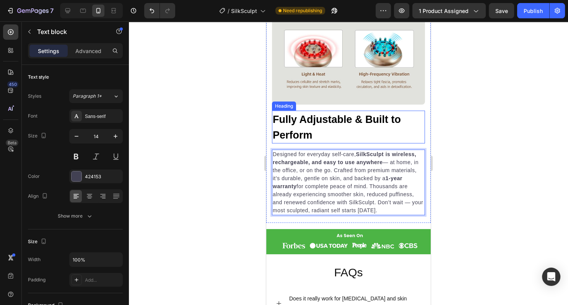
click at [312, 123] on strong "Fully Adjustable & Built to Perform" at bounding box center [337, 127] width 128 height 27
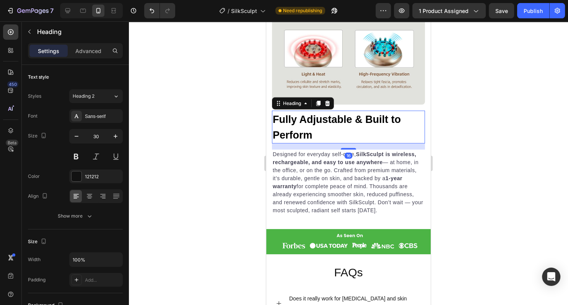
click at [312, 123] on strong "Fully Adjustable & Built to Perform" at bounding box center [337, 127] width 128 height 27
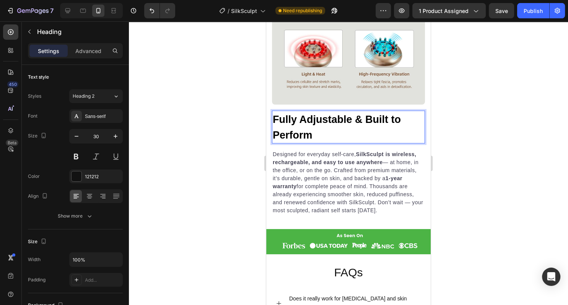
click at [311, 140] on strong "Fully Adjustable & Built to Perform" at bounding box center [337, 127] width 128 height 27
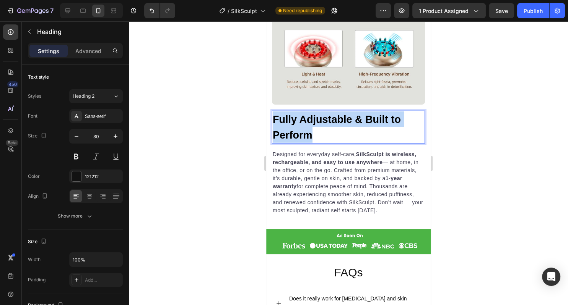
drag, startPoint x: 317, startPoint y: 138, endPoint x: 268, endPoint y: 114, distance: 55.2
click at [272, 114] on h2 "Fully Adjustable & Built to Perform" at bounding box center [348, 127] width 153 height 33
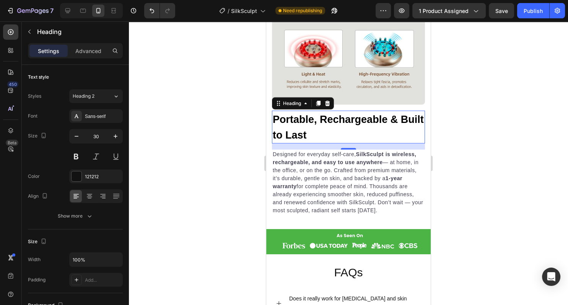
click at [472, 139] on div at bounding box center [348, 163] width 439 height 284
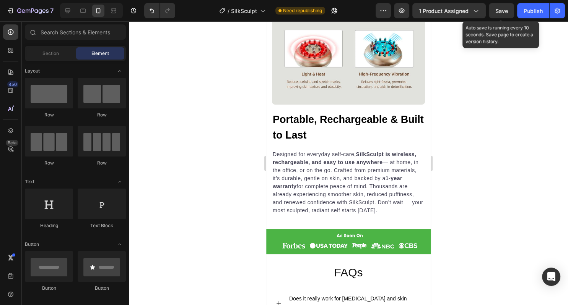
click at [503, 15] on div "Save" at bounding box center [501, 11] width 13 height 8
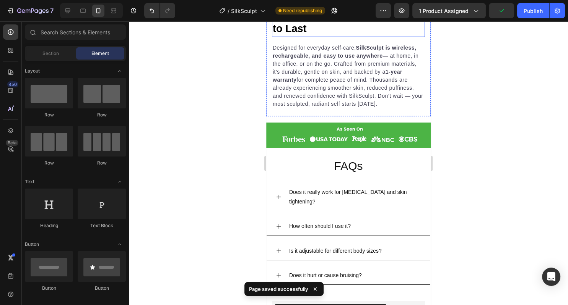
scroll to position [2178, 0]
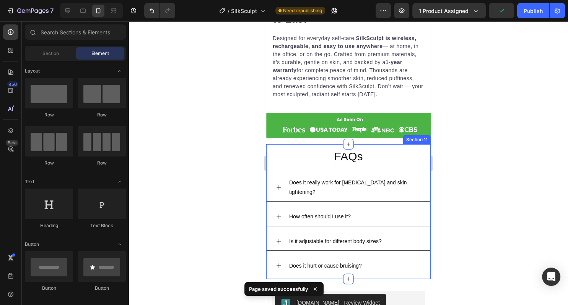
click at [417, 180] on div "Does it really work for [MEDICAL_DATA] and skin tightening?" at bounding box center [354, 187] width 133 height 21
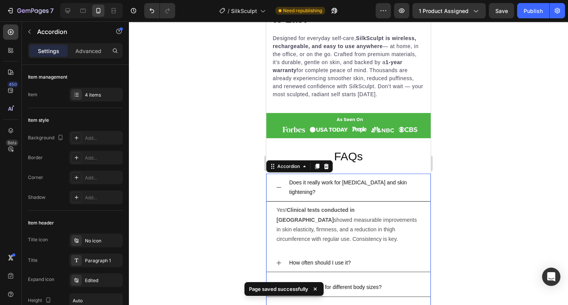
click at [417, 180] on div "Does it really work for [MEDICAL_DATA] and skin tightening?" at bounding box center [354, 187] width 133 height 21
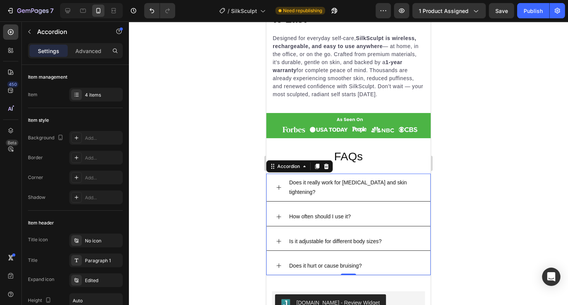
scroll to position [2224, 0]
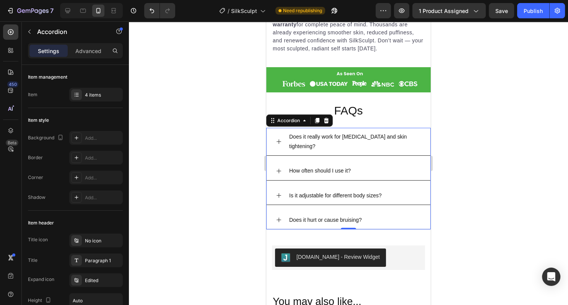
click at [406, 165] on div "How often should I use it?" at bounding box center [354, 171] width 133 height 12
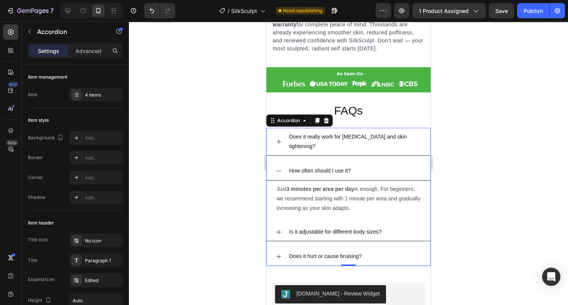
click at [406, 165] on div "How often should I use it?" at bounding box center [354, 171] width 133 height 12
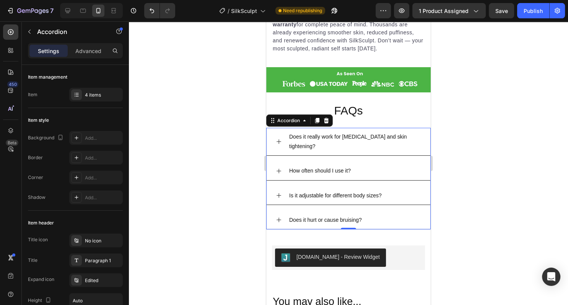
click at [409, 190] on div "Is it adjustable for different body sizes?" at bounding box center [354, 196] width 133 height 12
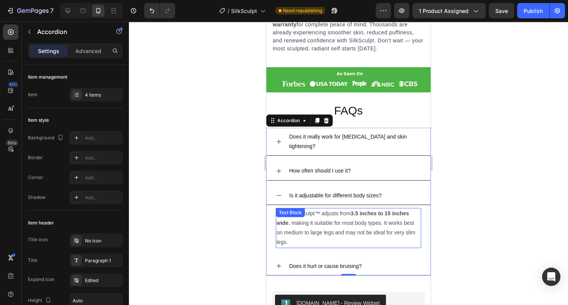
click at [312, 209] on p "Yes! ToneSculpt™ adjusts from 3.5 inches to 15 inches wide , making it suitable…" at bounding box center [348, 228] width 144 height 39
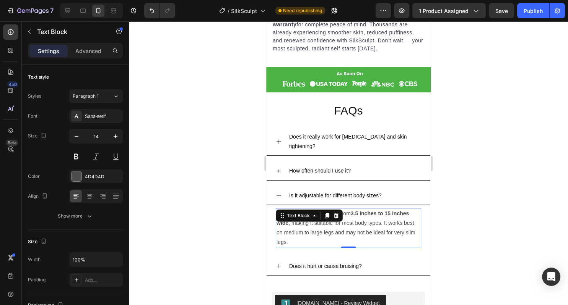
click at [307, 226] on p "Yes! ToneSculpt™ adjusts from 3.5 inches to 15 inches wide , making it suitable…" at bounding box center [348, 228] width 144 height 39
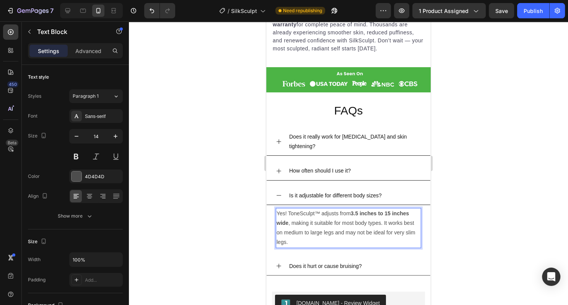
click at [300, 209] on p "Yes! ToneSculpt™ adjusts from 3.5 inches to 15 inches wide , making it suitable…" at bounding box center [348, 228] width 144 height 39
click at [386, 261] on div "Does it hurt or cause bruising?" at bounding box center [354, 267] width 133 height 12
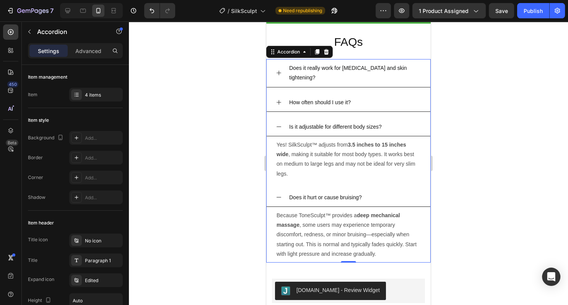
scroll to position [2292, 0]
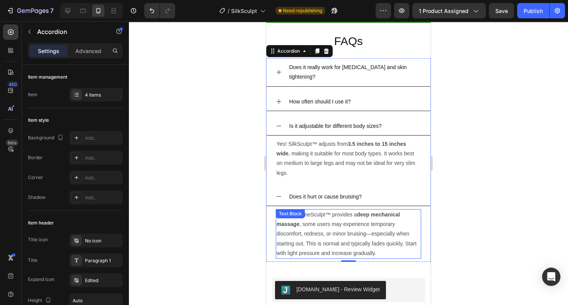
click at [315, 209] on div "Because ToneSculpt™ provides a deep mechanical massage , some users may experie…" at bounding box center [348, 234] width 145 height 50
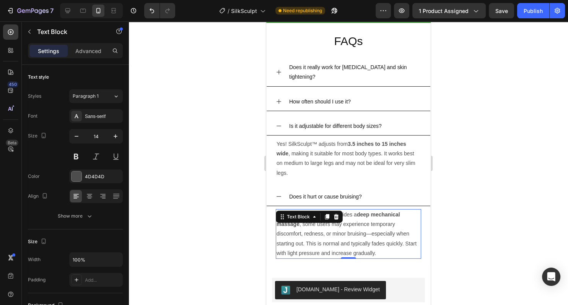
click at [310, 227] on p "Because ToneSculpt™ provides a deep mechanical massage , some users may experie…" at bounding box center [348, 234] width 144 height 48
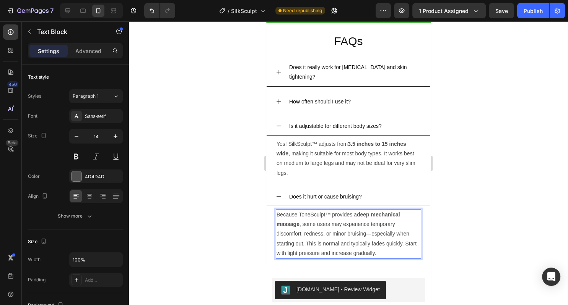
click at [311, 210] on p "Because ToneSculpt™ provides a deep mechanical massage , some users may experie…" at bounding box center [348, 234] width 144 height 48
click at [479, 183] on div at bounding box center [348, 163] width 439 height 284
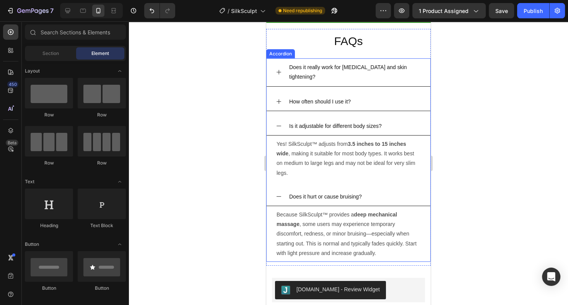
click at [391, 191] on div "Does it hurt or cause bruising?" at bounding box center [354, 197] width 133 height 12
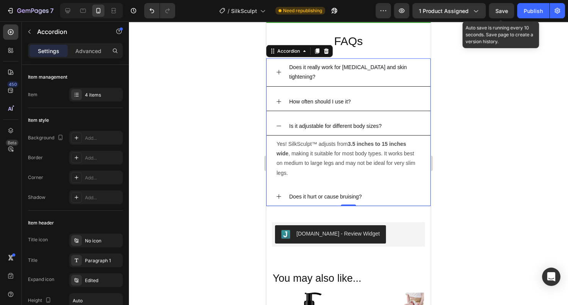
click at [502, 10] on span "Save" at bounding box center [501, 11] width 13 height 6
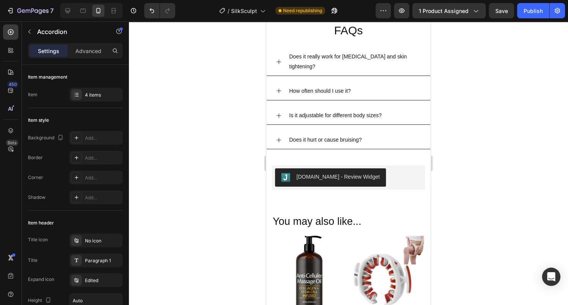
scroll to position [2099, 0]
click at [524, 16] on button "Publish" at bounding box center [533, 10] width 32 height 15
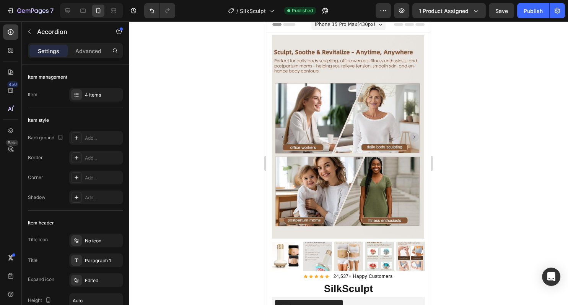
scroll to position [4, 0]
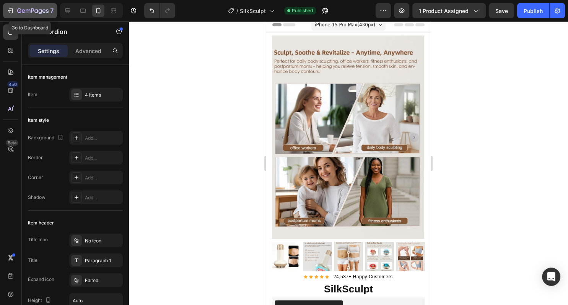
click at [9, 8] on icon "button" at bounding box center [10, 11] width 8 height 8
